Goal: Task Accomplishment & Management: Use online tool/utility

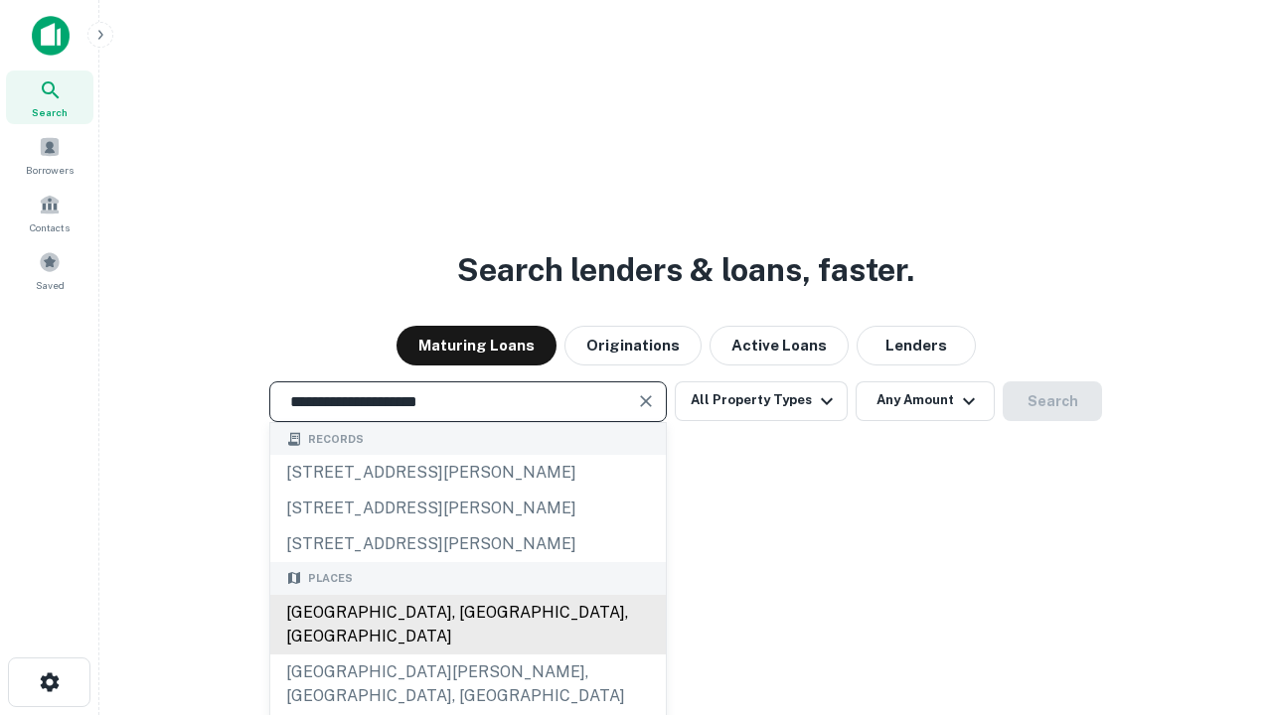
click at [467, 655] on div "[GEOGRAPHIC_DATA], [GEOGRAPHIC_DATA], [GEOGRAPHIC_DATA]" at bounding box center [467, 625] width 395 height 60
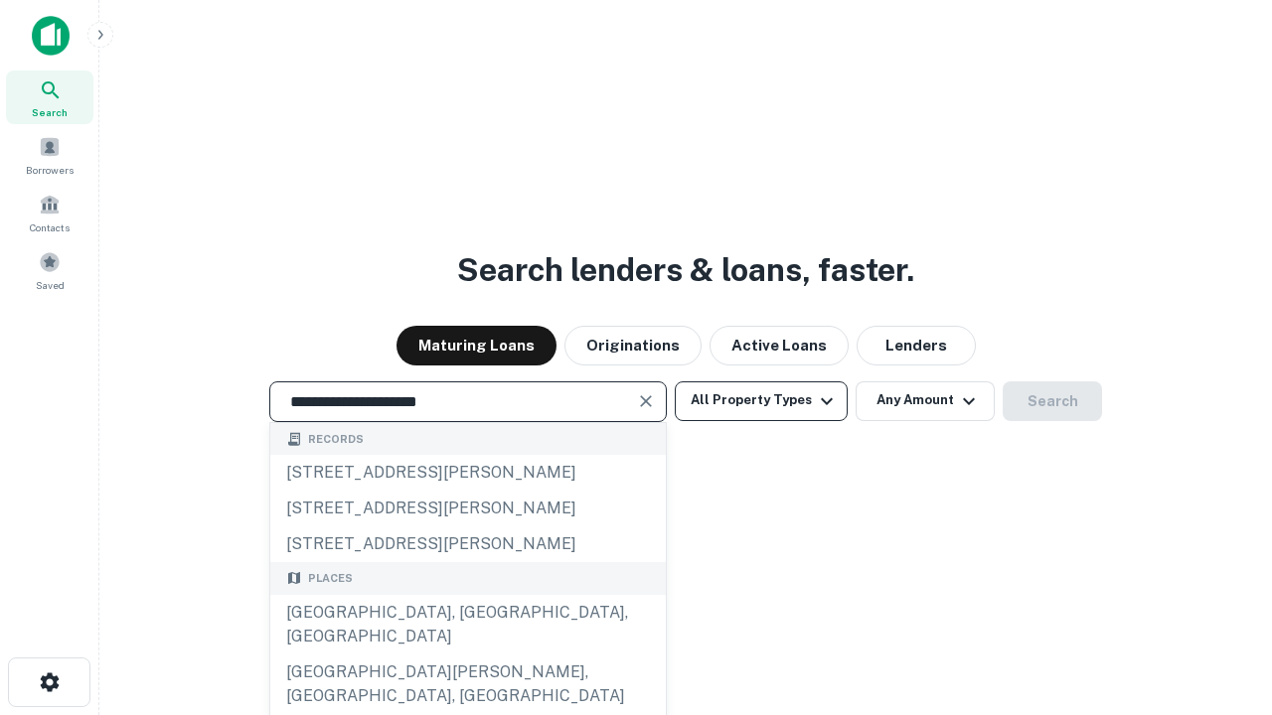
click at [761, 400] on button "All Property Types" at bounding box center [761, 402] width 173 height 40
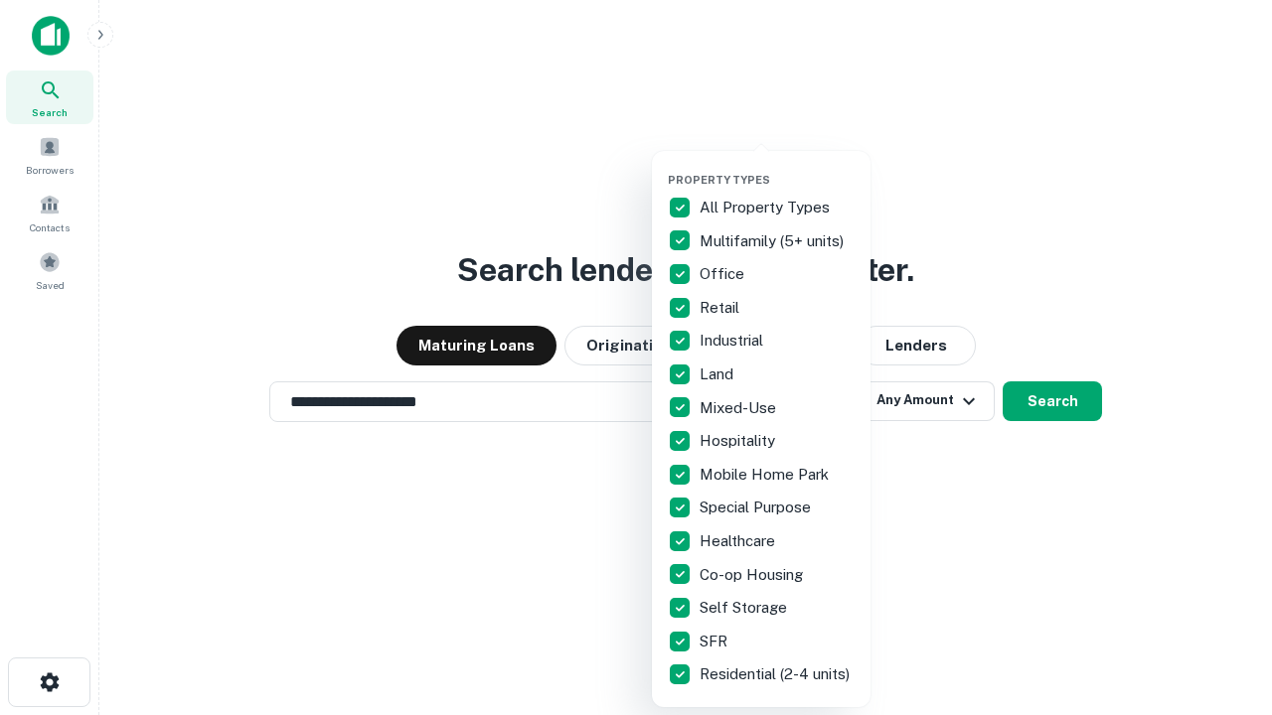
type input "**********"
click at [777, 167] on button "button" at bounding box center [777, 167] width 219 height 1
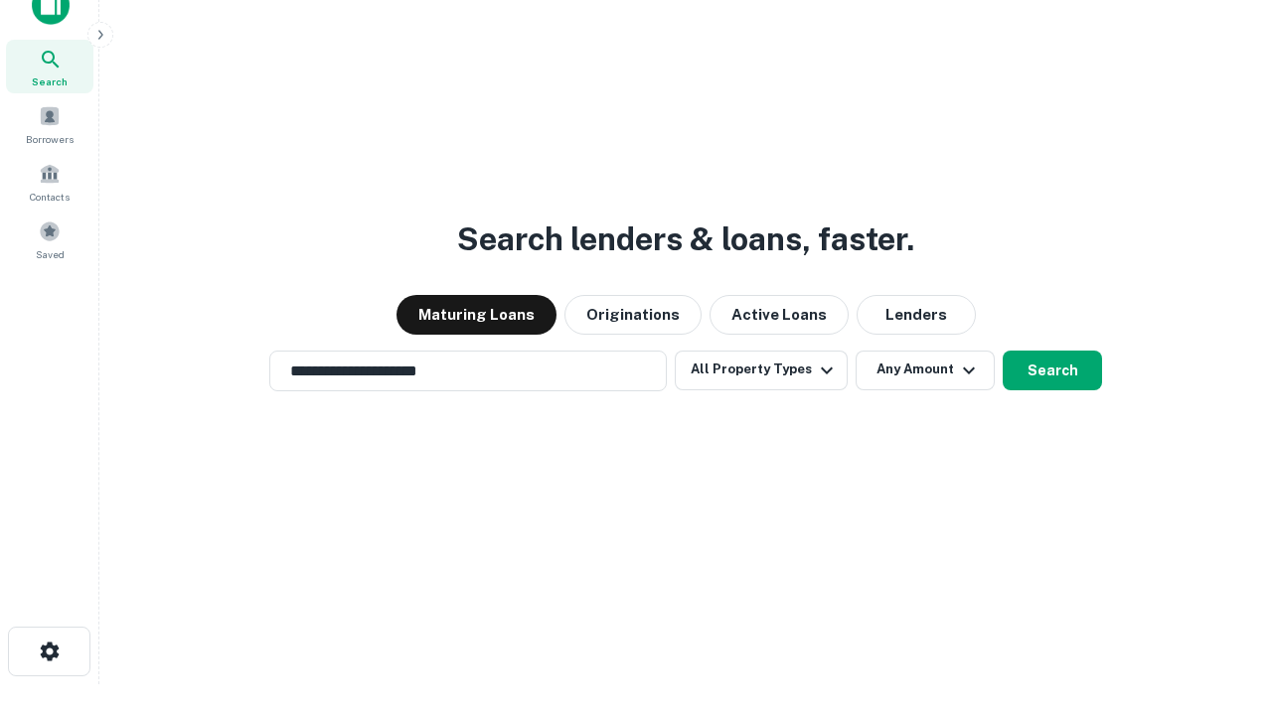
scroll to position [12, 239]
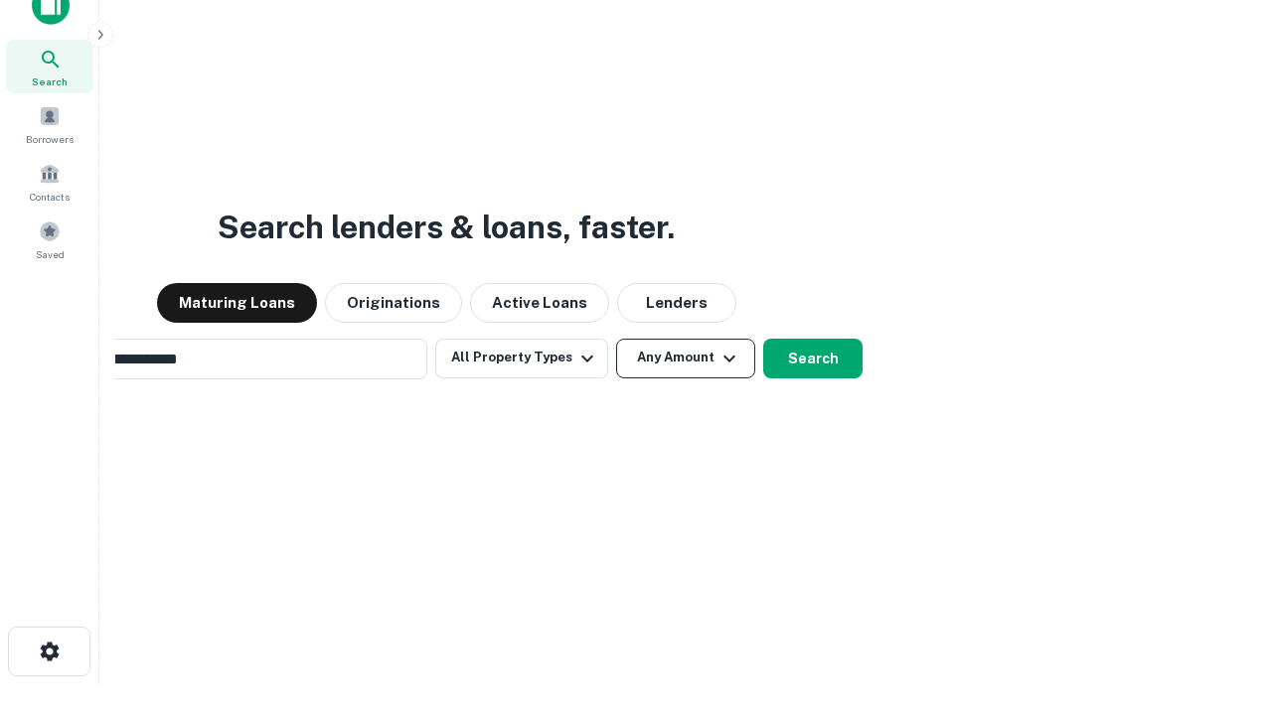
click at [616, 339] on button "Any Amount" at bounding box center [685, 359] width 139 height 40
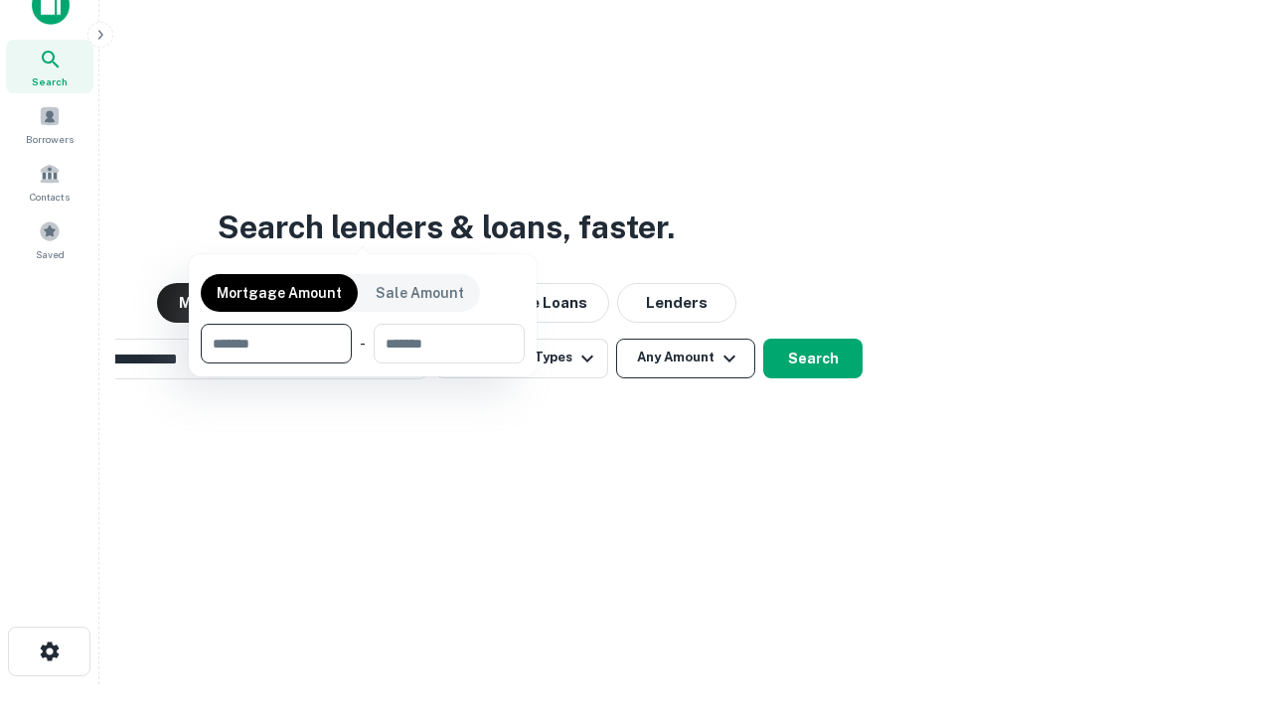
scroll to position [32, 0]
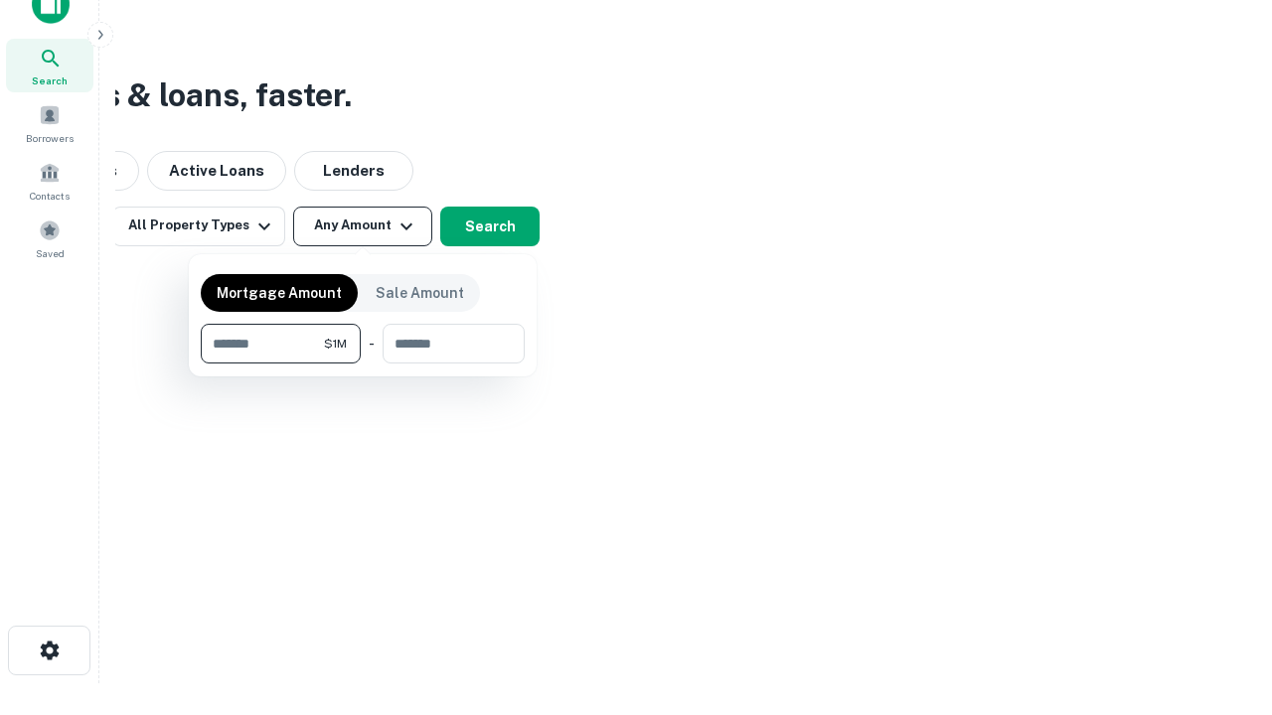
type input "*******"
click at [363, 364] on button "button" at bounding box center [363, 364] width 324 height 1
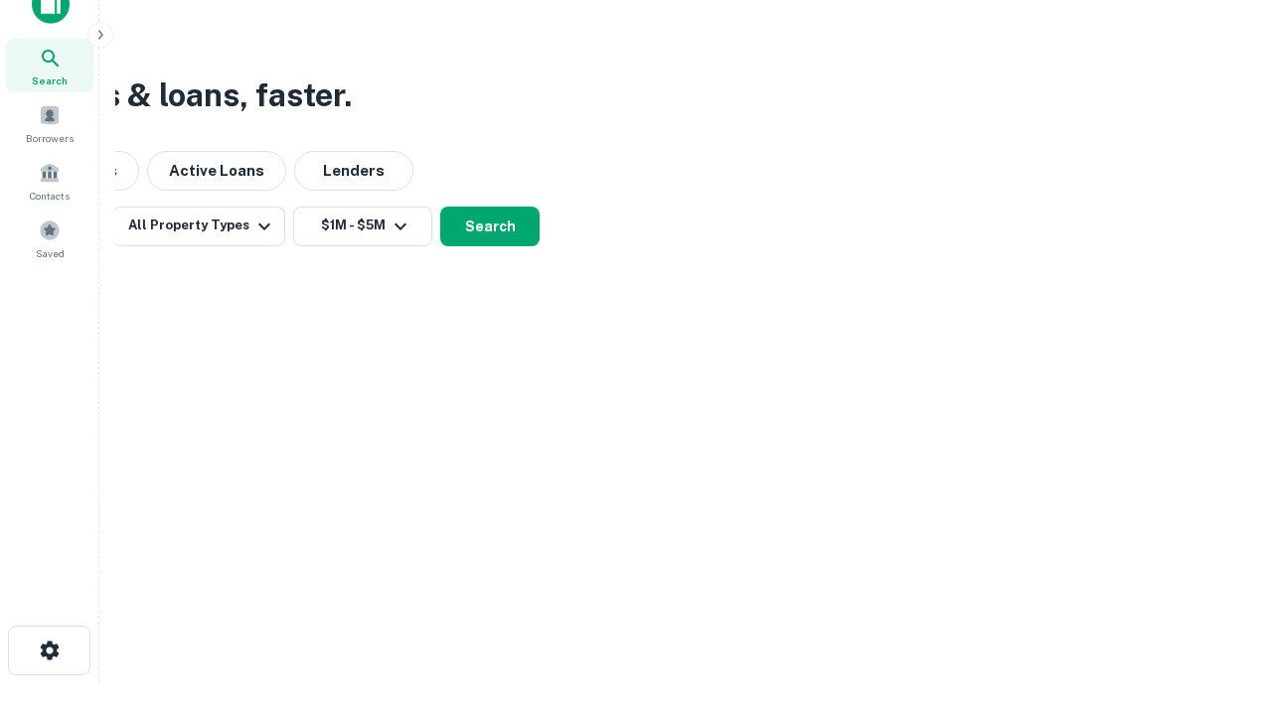
scroll to position [12, 367]
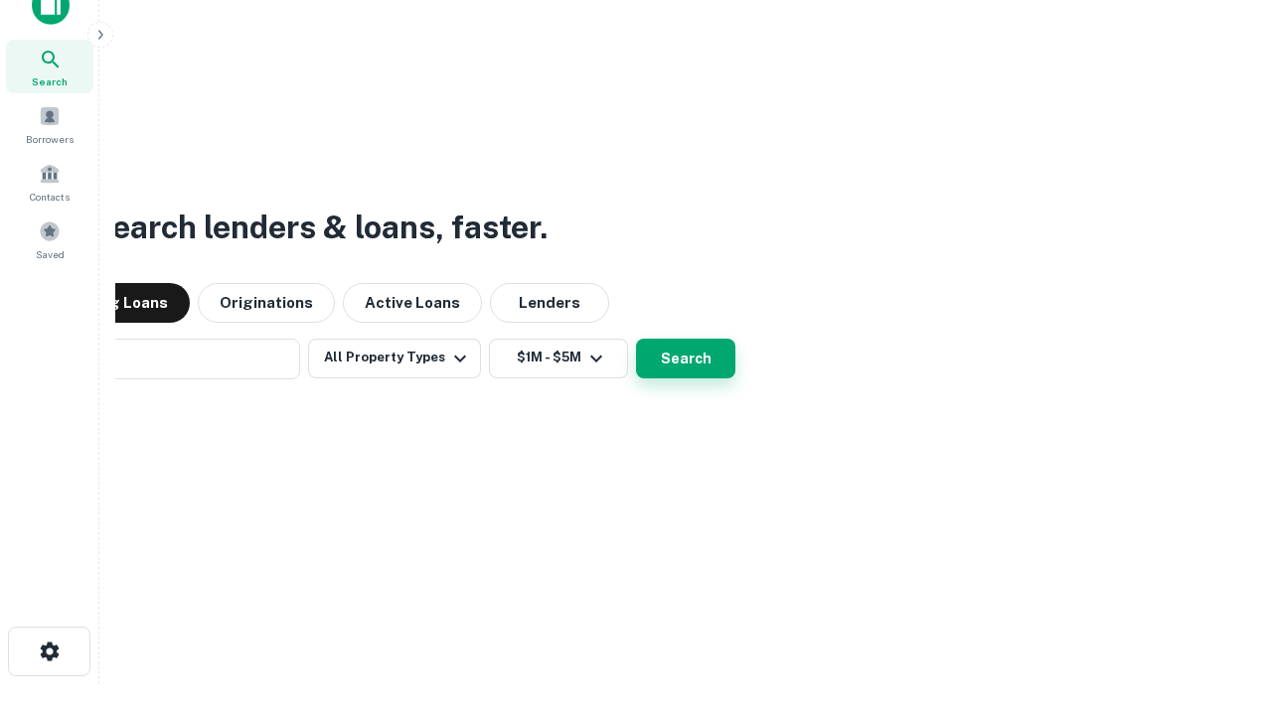
click at [636, 339] on button "Search" at bounding box center [685, 359] width 99 height 40
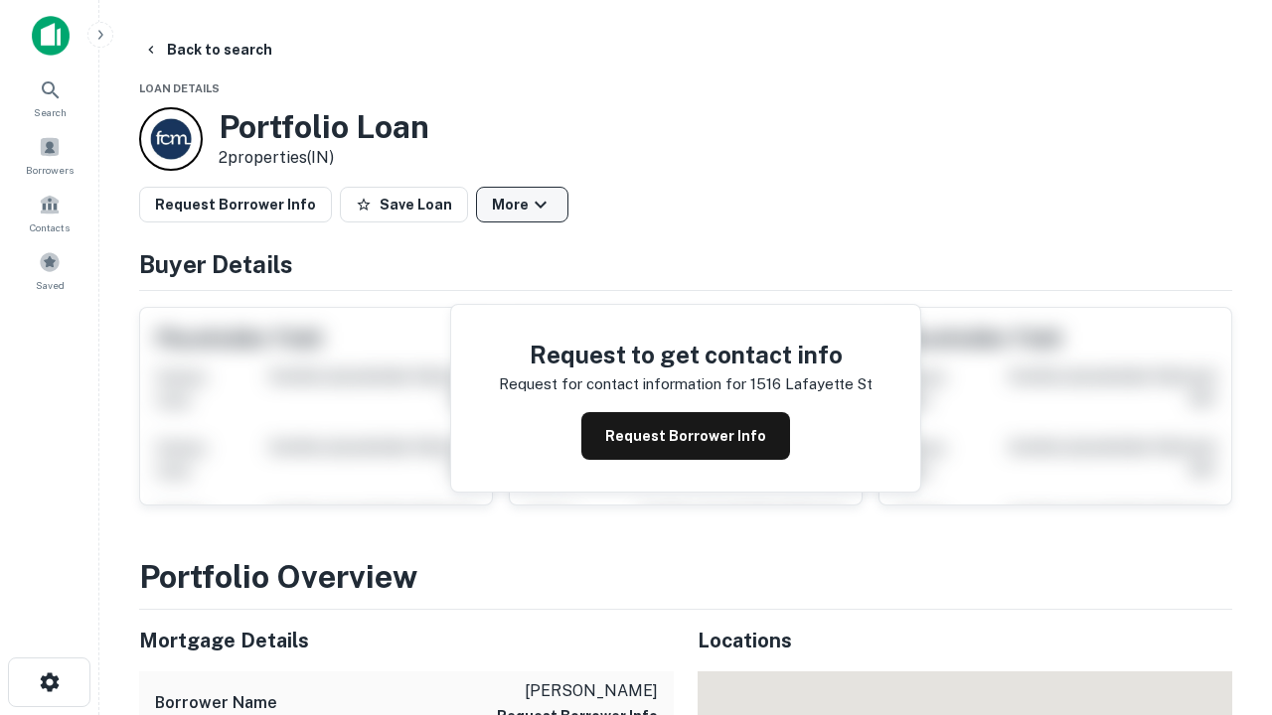
click at [522, 205] on button "More" at bounding box center [522, 205] width 92 height 36
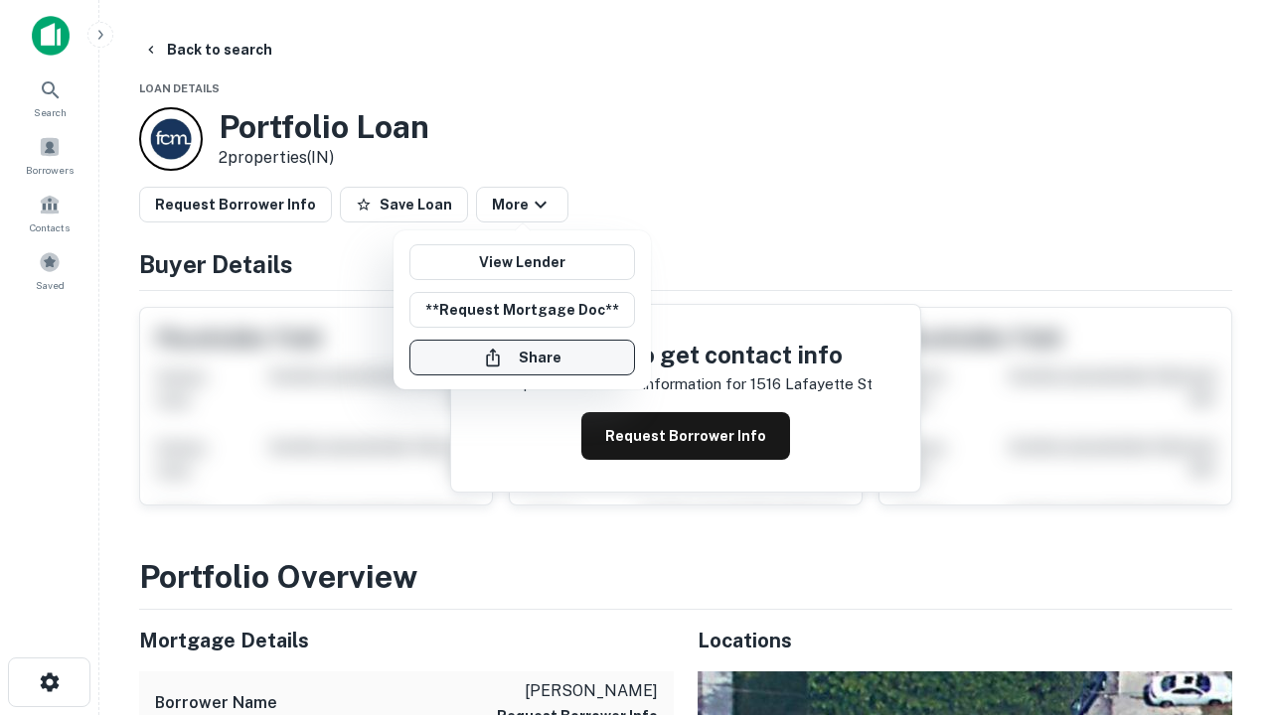
click at [522, 358] on button "Share" at bounding box center [522, 358] width 226 height 36
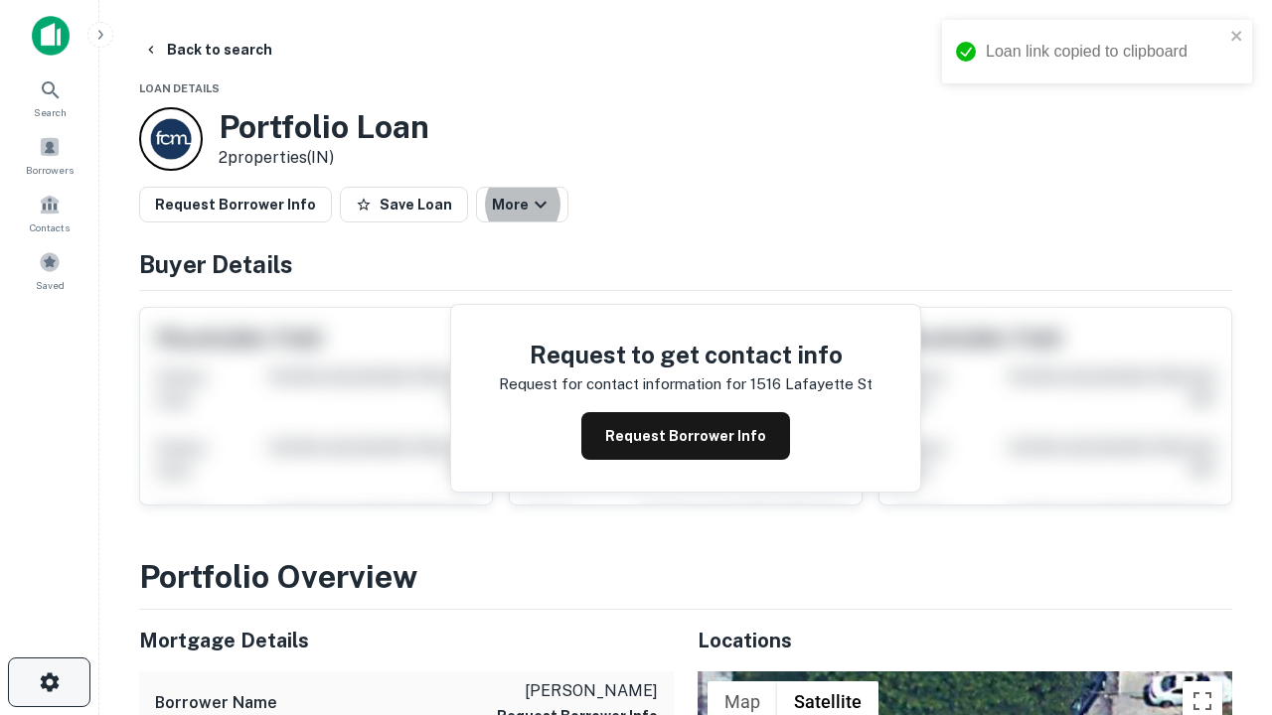
click at [49, 683] on icon "button" at bounding box center [50, 683] width 24 height 24
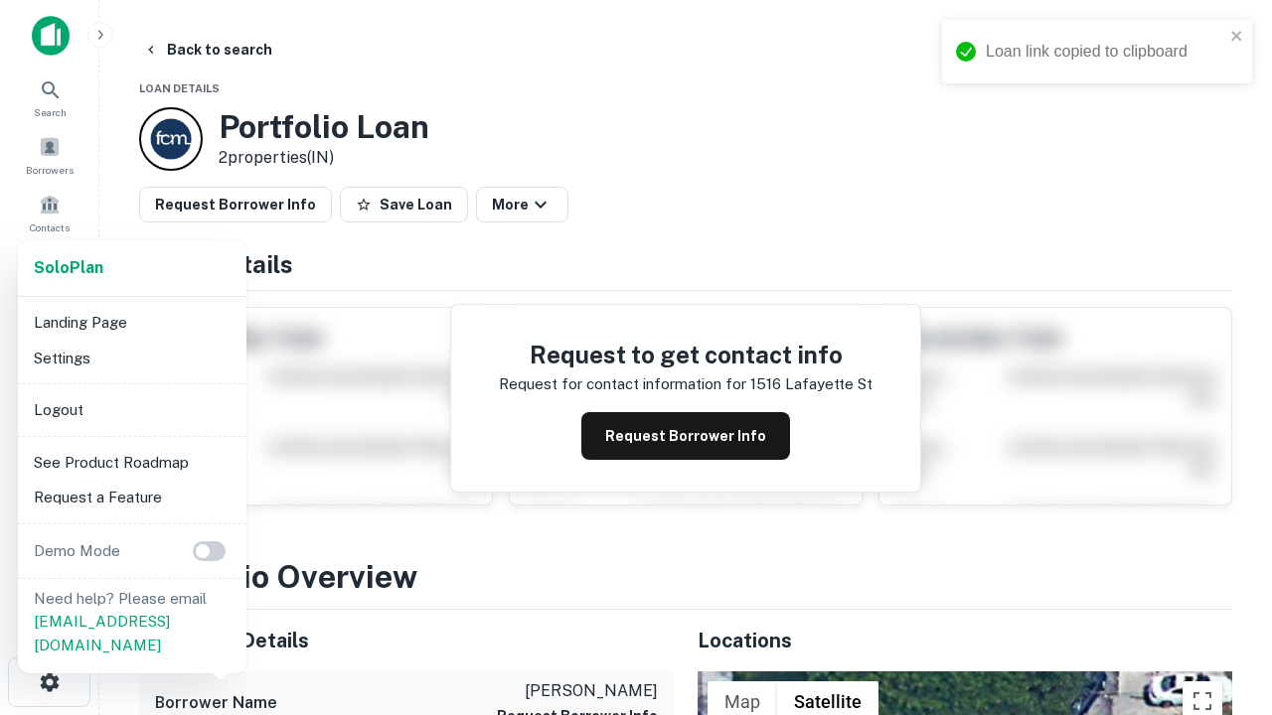
click at [131, 409] on li "Logout" at bounding box center [132, 411] width 213 height 36
